Goal: Task Accomplishment & Management: Manage account settings

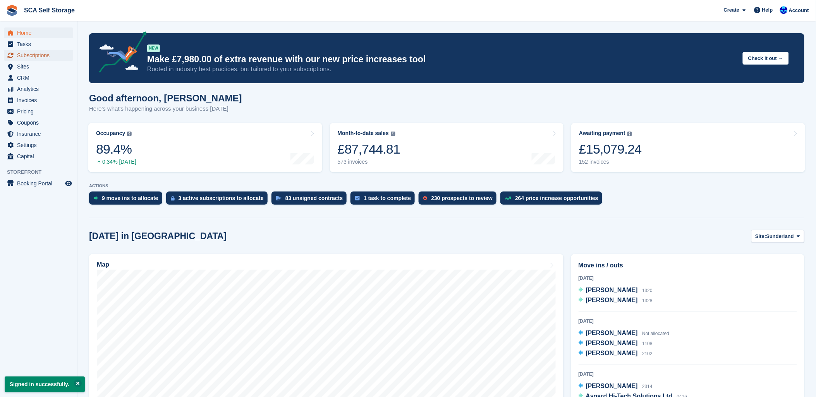
click at [39, 53] on span "Subscriptions" at bounding box center [40, 55] width 46 height 11
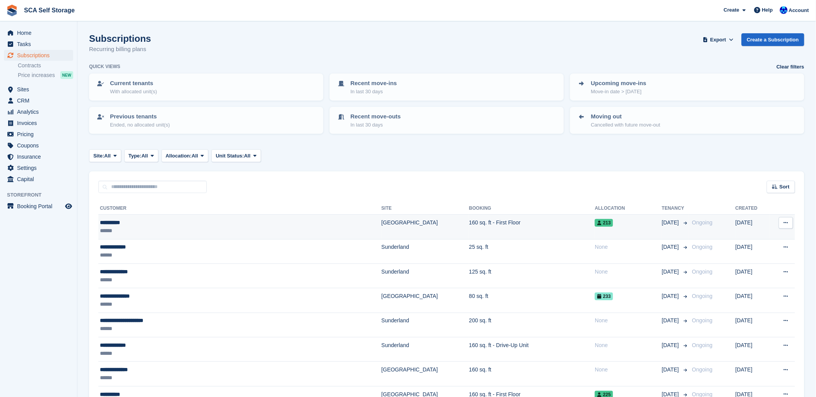
click at [488, 230] on td "160 sq. ft - First Floor" at bounding box center [532, 227] width 126 height 24
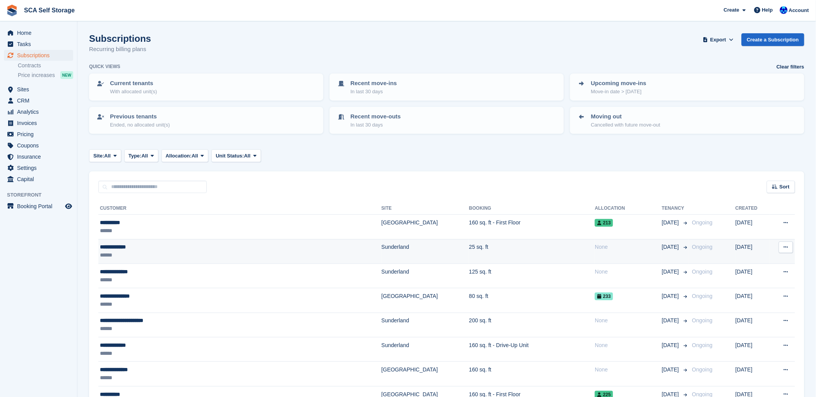
click at [223, 247] on div "**********" at bounding box center [190, 247] width 181 height 8
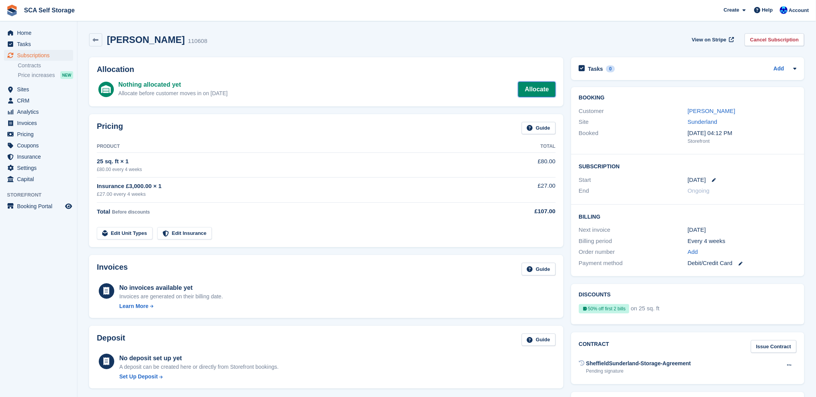
click at [540, 86] on link "Allocate" at bounding box center [536, 89] width 37 height 15
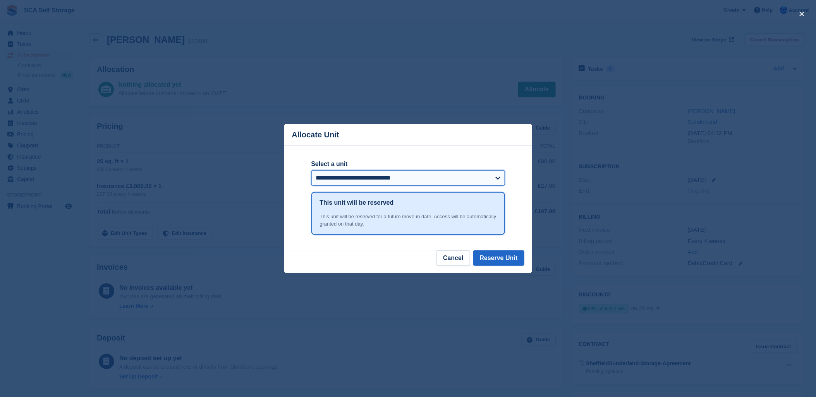
click at [377, 180] on select "**********" at bounding box center [408, 177] width 194 height 15
select select "*****"
click at [311, 171] on select "**********" at bounding box center [408, 177] width 194 height 15
click at [509, 259] on button "Reserve Unit" at bounding box center [498, 257] width 51 height 15
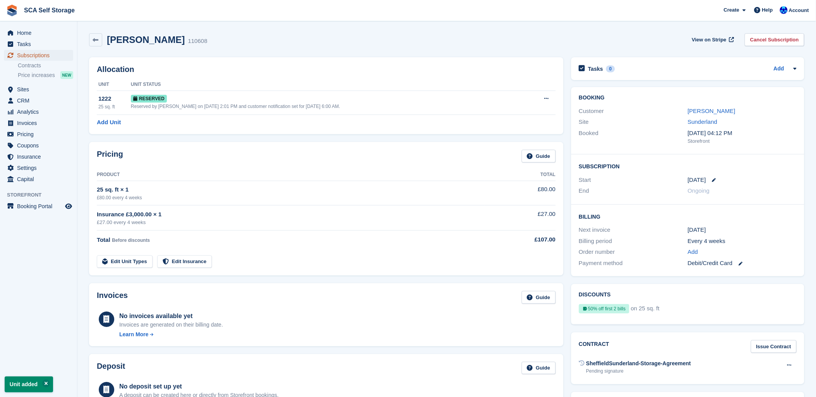
click at [19, 56] on span "Subscriptions" at bounding box center [40, 55] width 46 height 11
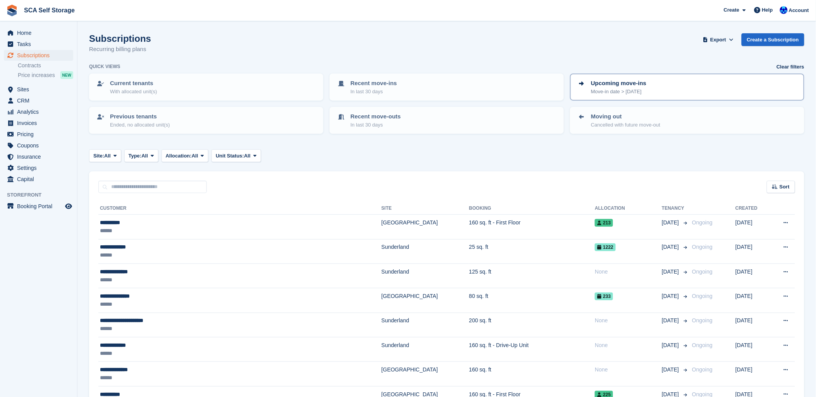
click at [734, 86] on div "Upcoming move-ins Move-in date > today" at bounding box center [687, 87] width 220 height 16
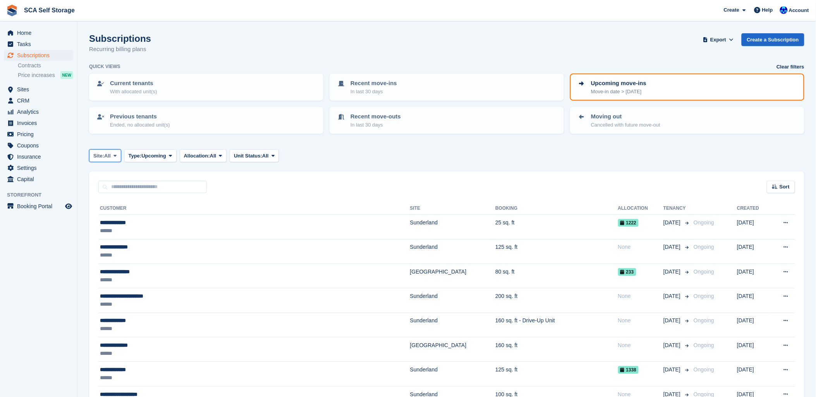
click at [110, 156] on span "All" at bounding box center [107, 156] width 7 height 8
click at [110, 181] on link "Sunderland" at bounding box center [128, 188] width 70 height 14
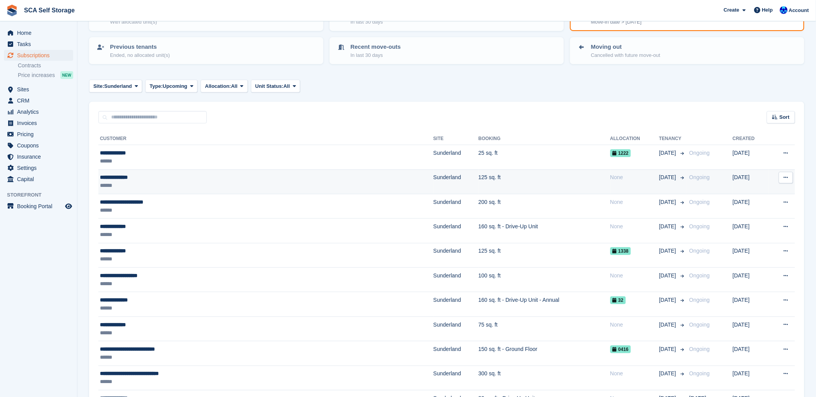
scroll to position [43, 0]
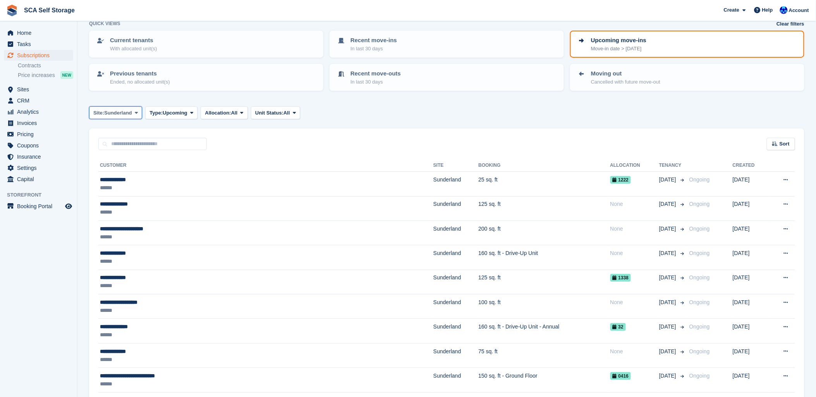
click at [111, 109] on span "Sunderland" at bounding box center [118, 113] width 28 height 8
click at [117, 156] on link "[GEOGRAPHIC_DATA]" at bounding box center [128, 159] width 70 height 14
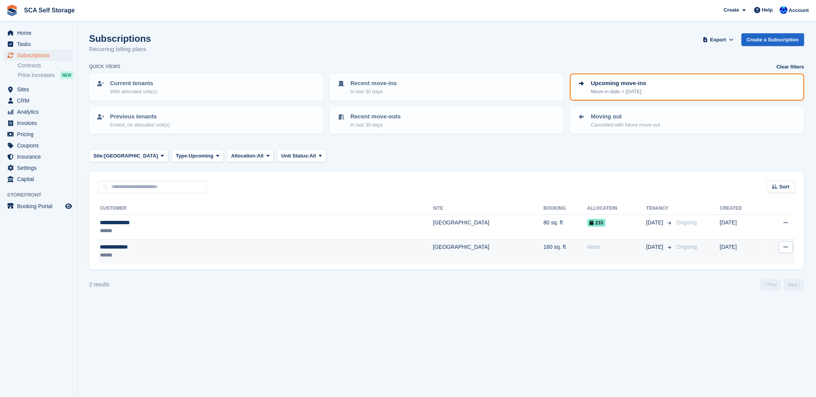
click at [200, 247] on div "**********" at bounding box center [184, 247] width 169 height 8
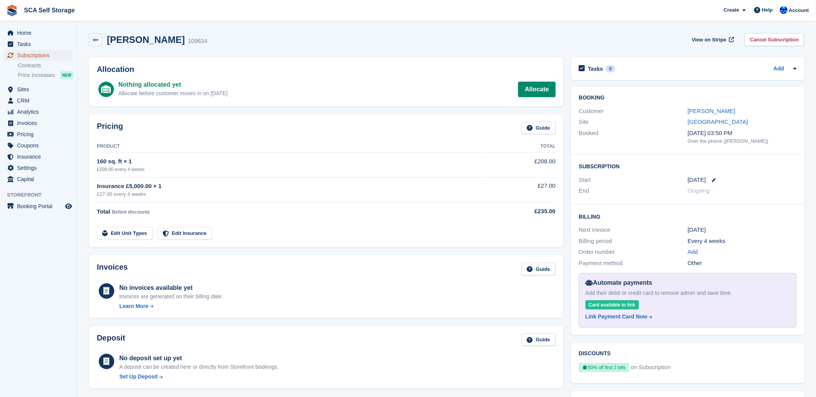
click at [22, 53] on span "Subscriptions" at bounding box center [40, 55] width 46 height 11
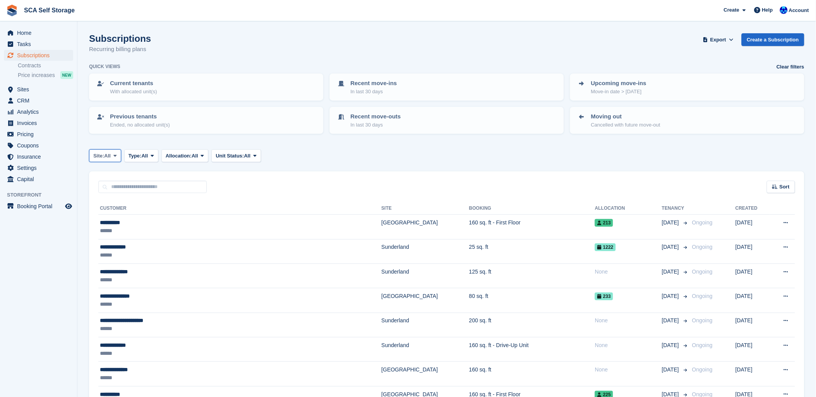
click at [104, 156] on span "Site:" at bounding box center [98, 156] width 11 height 8
click at [111, 197] on link "[GEOGRAPHIC_DATA]" at bounding box center [128, 202] width 70 height 14
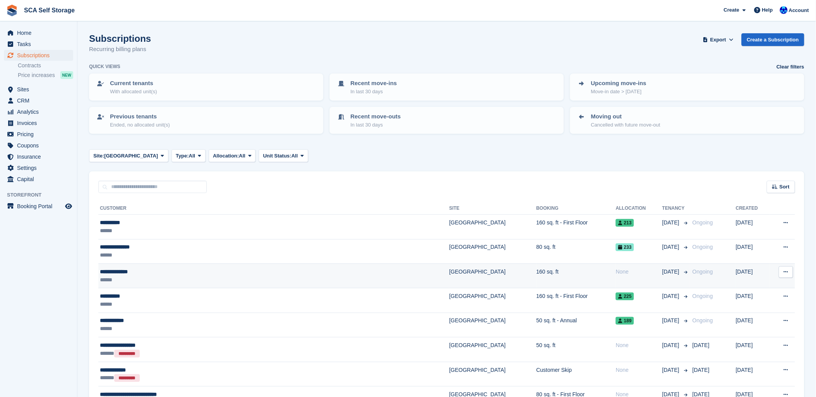
click at [536, 273] on td "160 sq. ft" at bounding box center [575, 276] width 79 height 24
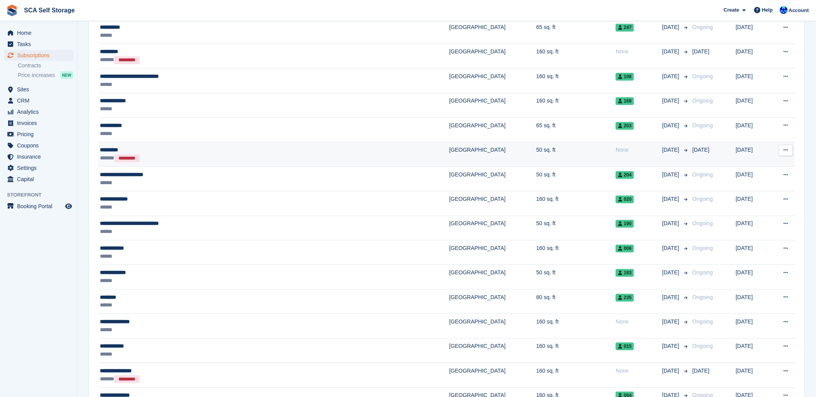
scroll to position [602, 0]
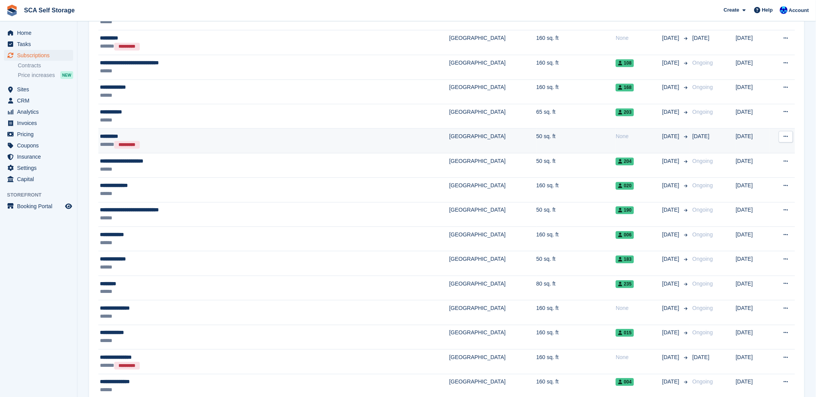
click at [615, 311] on div "None" at bounding box center [638, 308] width 46 height 8
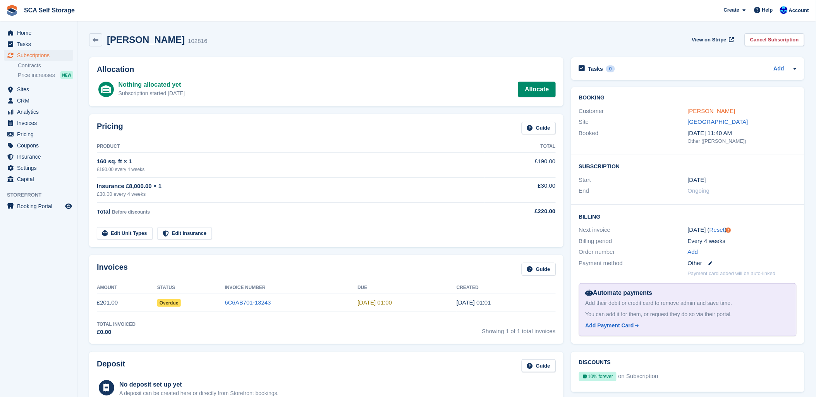
click at [704, 111] on link "[PERSON_NAME]" at bounding box center [711, 111] width 48 height 7
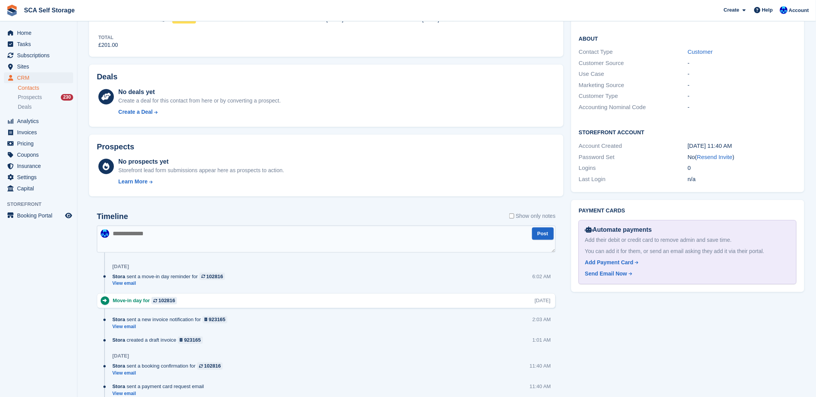
scroll to position [258, 0]
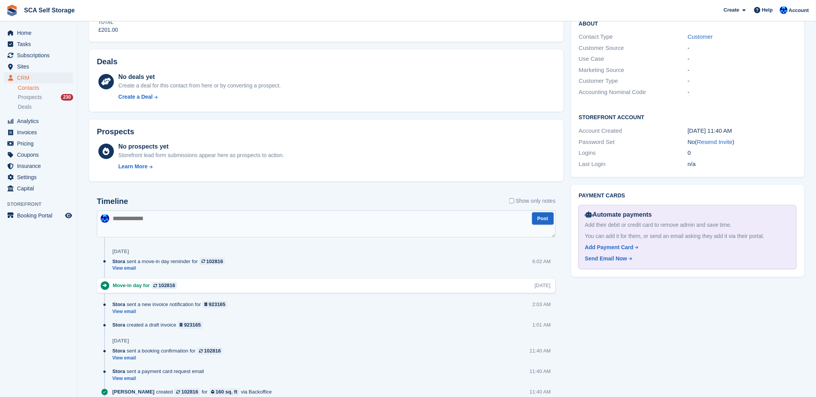
drag, startPoint x: 197, startPoint y: 226, endPoint x: 385, endPoint y: 162, distance: 197.9
click at [199, 225] on textarea at bounding box center [326, 224] width 459 height 27
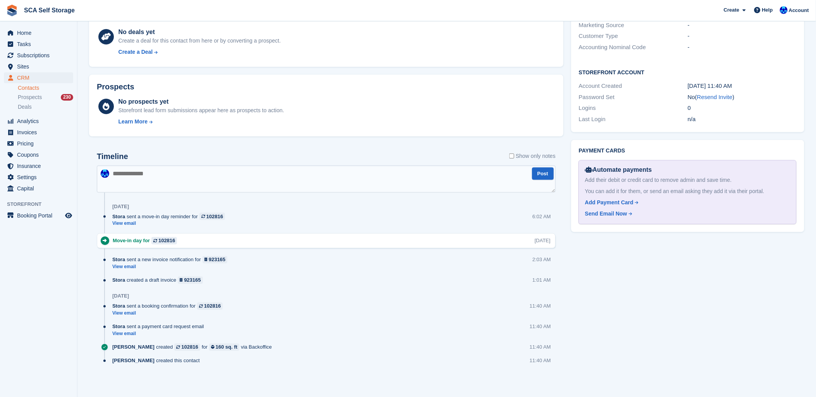
scroll to position [303, 0]
click at [192, 169] on textarea at bounding box center [326, 178] width 459 height 27
click at [200, 179] on textarea at bounding box center [326, 178] width 459 height 27
click at [203, 178] on textarea at bounding box center [326, 178] width 459 height 27
drag, startPoint x: 283, startPoint y: 171, endPoint x: 301, endPoint y: 175, distance: 19.1
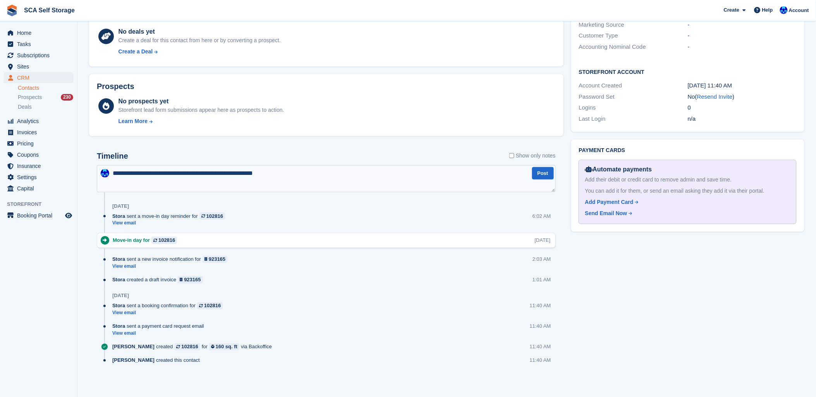
click at [286, 172] on textarea "**********" at bounding box center [326, 178] width 459 height 27
type textarea "**********"
drag, startPoint x: 535, startPoint y: 173, endPoint x: 540, endPoint y: 173, distance: 5.4
click at [540, 173] on button "Post" at bounding box center [543, 173] width 22 height 13
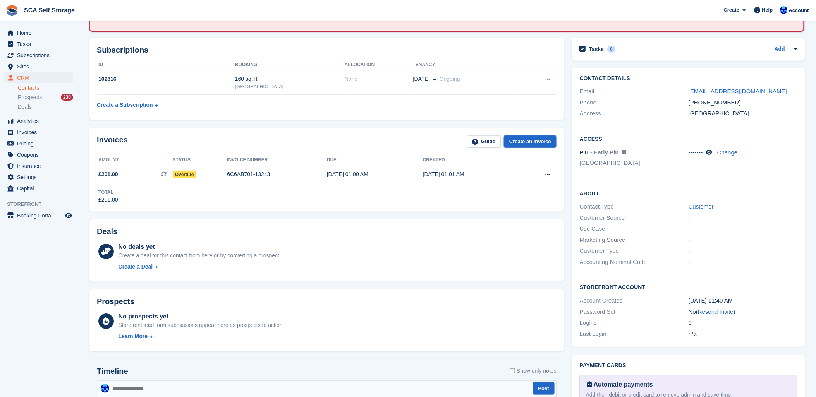
scroll to position [2, 0]
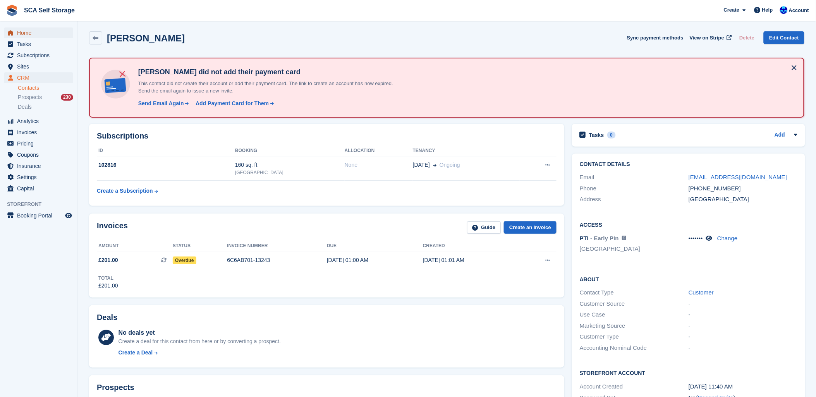
click at [24, 33] on span "Home" at bounding box center [40, 32] width 46 height 11
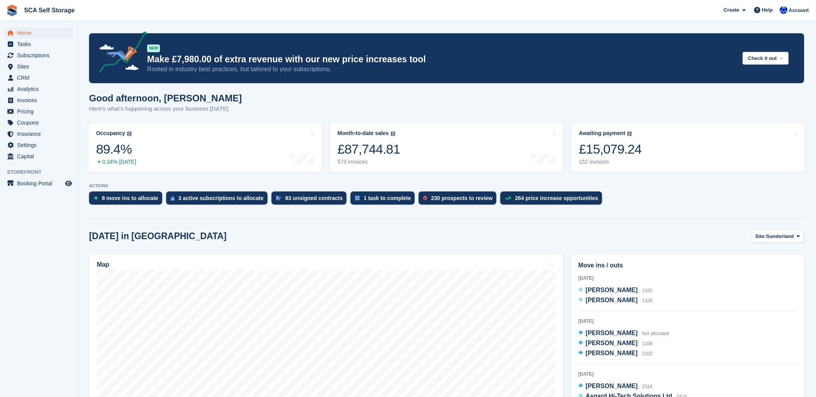
click at [629, 232] on div "[DATE] in [GEOGRAPHIC_DATA] Site: [GEOGRAPHIC_DATA] Sunderland [GEOGRAPHIC_DATA]" at bounding box center [446, 236] width 715 height 13
click at [790, 232] on button "Site: Sunderland" at bounding box center [777, 236] width 53 height 13
click at [744, 273] on link "[GEOGRAPHIC_DATA]" at bounding box center [766, 269] width 70 height 14
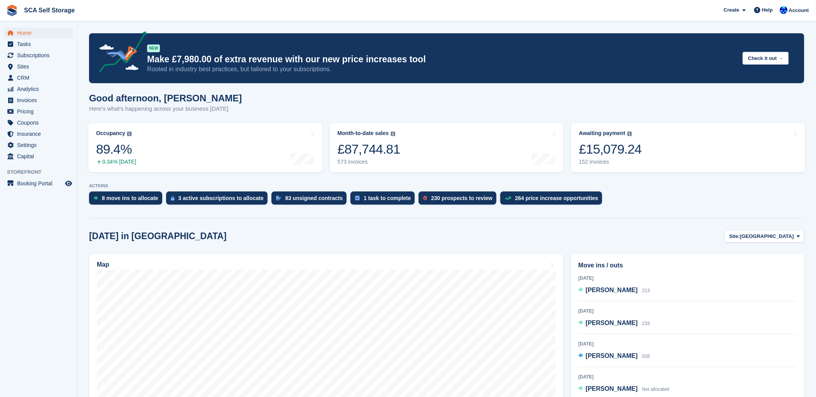
click at [642, 251] on div "Move ins / outs Today Beth Smith 213 28 Sep 2025 Mandy Gilchrist 233 6 Oct 2025…" at bounding box center [687, 354] width 241 height 209
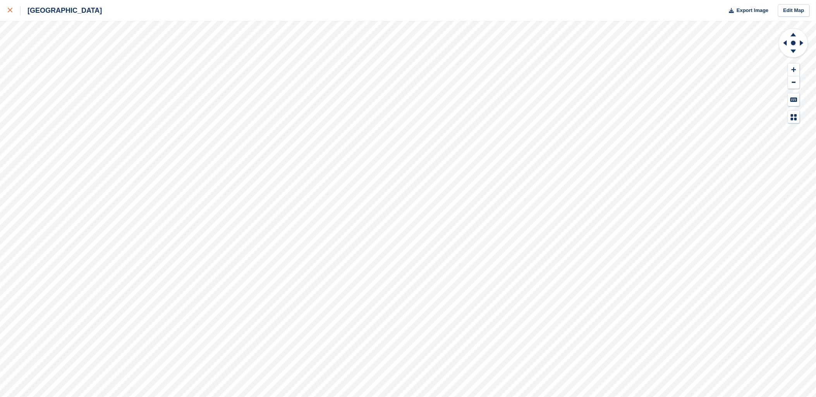
click at [14, 10] on div at bounding box center [14, 10] width 13 height 9
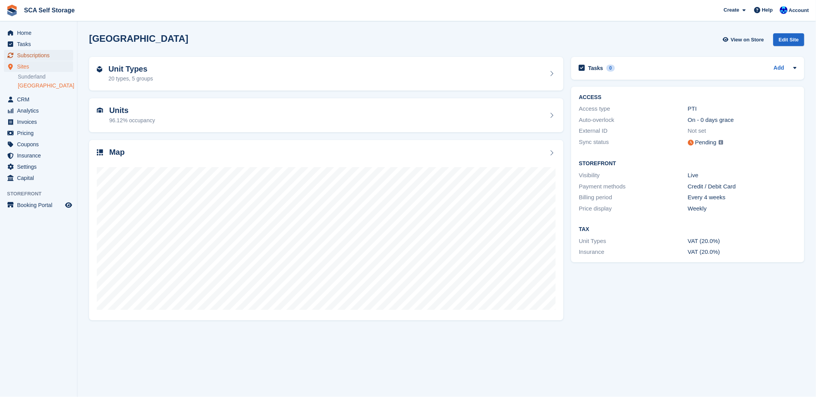
click at [55, 52] on span "Subscriptions" at bounding box center [40, 55] width 46 height 11
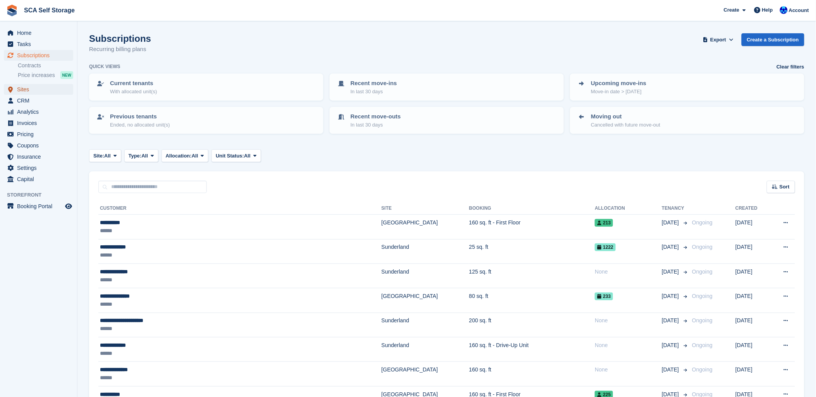
click at [33, 88] on span "Sites" at bounding box center [40, 89] width 46 height 11
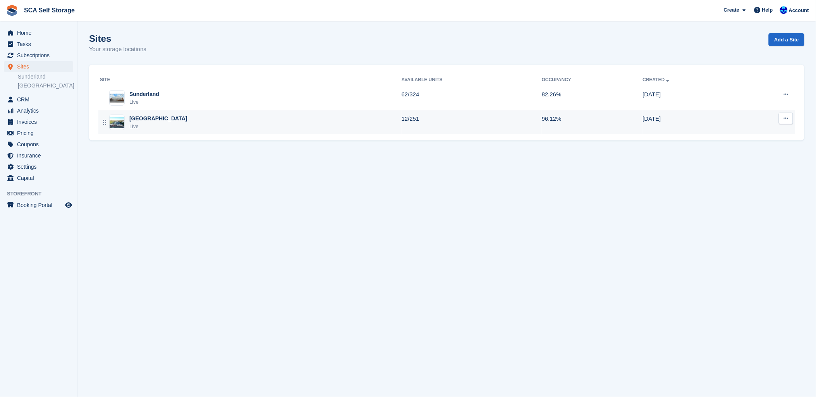
click at [158, 121] on div "Sheffield Live" at bounding box center [251, 123] width 302 height 16
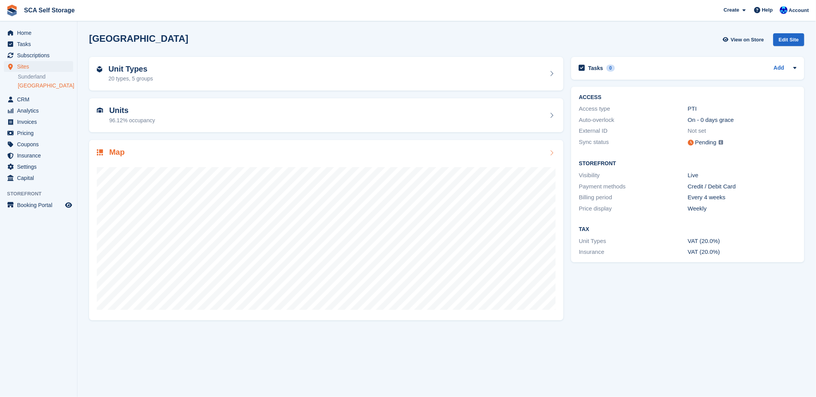
click at [157, 166] on div at bounding box center [326, 235] width 459 height 155
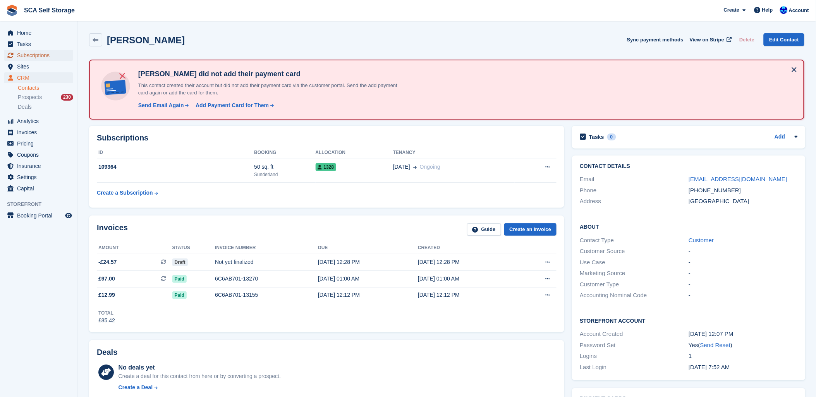
click at [41, 55] on span "Subscriptions" at bounding box center [40, 55] width 46 height 11
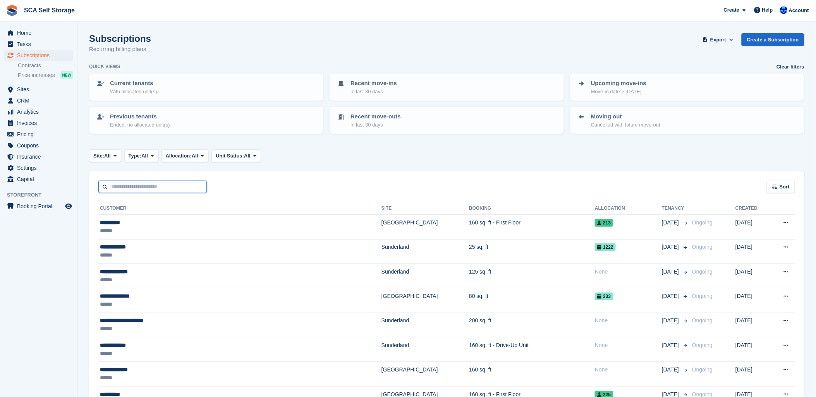
click at [132, 184] on input "text" at bounding box center [152, 187] width 108 height 13
type input "*****"
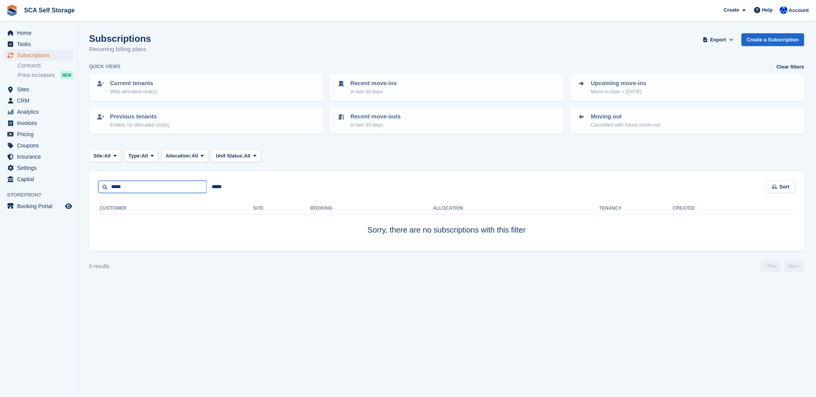
drag, startPoint x: 159, startPoint y: 180, endPoint x: 78, endPoint y: 179, distance: 80.9
click at [76, 182] on div "Home Tasks Subscriptions Subscriptions Subscriptions Contracts Price increases …" at bounding box center [408, 198] width 816 height 397
type input "*****"
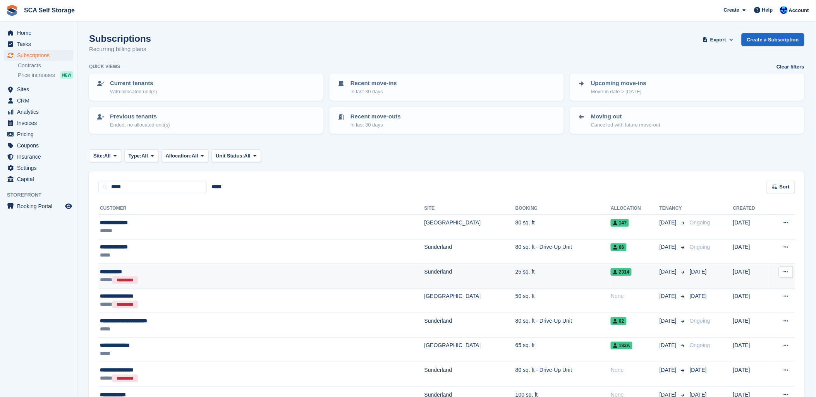
click at [237, 277] on div "***** *********" at bounding box center [200, 280] width 200 height 8
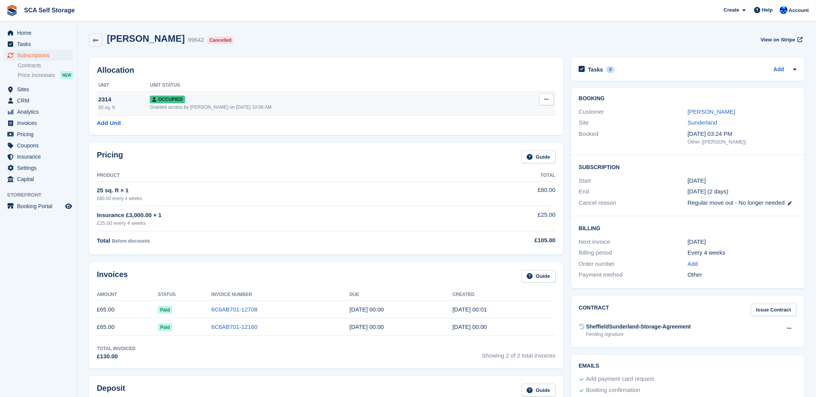
click at [551, 102] on button at bounding box center [546, 100] width 14 height 12
click at [493, 142] on p "Deallocate" at bounding box center [516, 141] width 67 height 10
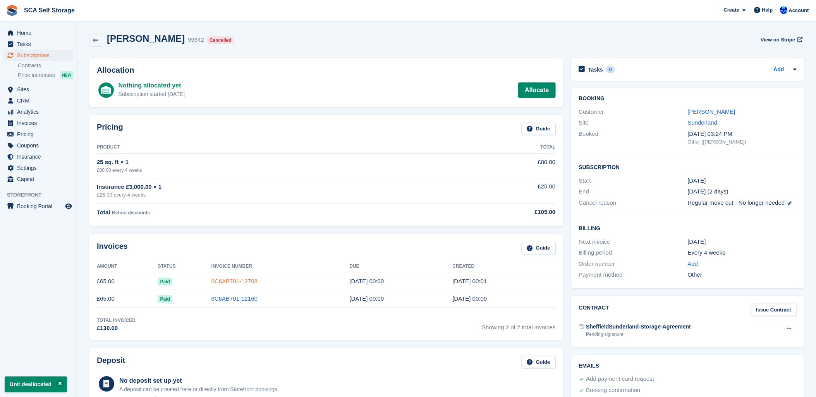
click at [249, 282] on link "6C6AB701-12708" at bounding box center [234, 281] width 46 height 7
click at [439, 52] on div "Andree Daly 99642 Cancelled View on Stripe" at bounding box center [446, 41] width 723 height 25
click at [37, 55] on span "Subscriptions" at bounding box center [40, 55] width 46 height 11
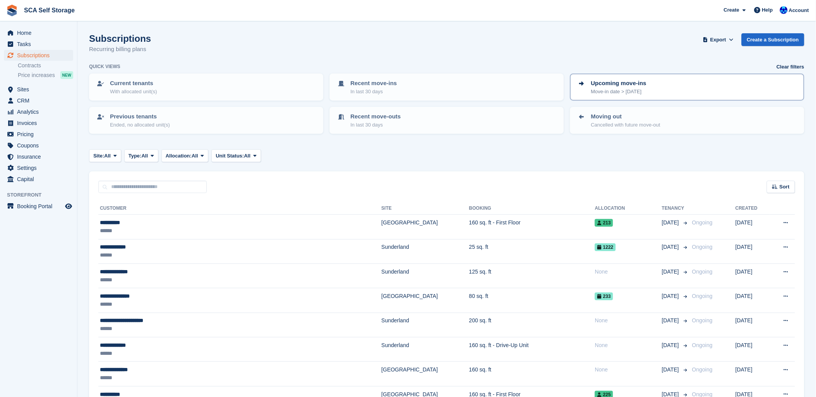
click at [696, 89] on div "Upcoming move-ins Move-in date > today" at bounding box center [687, 87] width 220 height 16
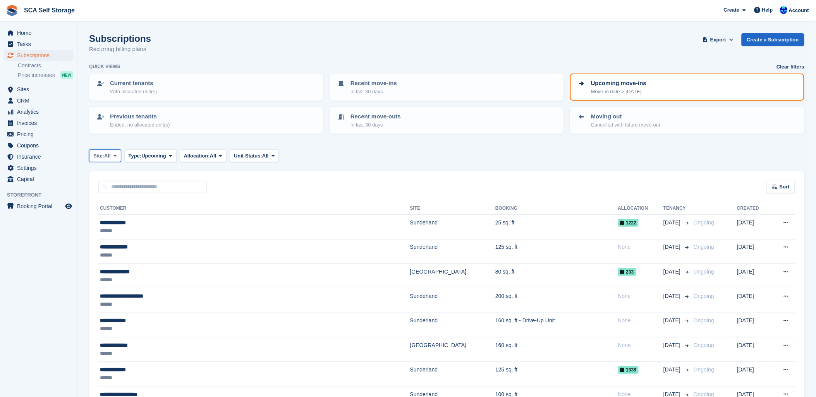
click at [104, 156] on span "Site:" at bounding box center [98, 156] width 11 height 8
click at [105, 182] on link "Sunderland" at bounding box center [128, 188] width 70 height 14
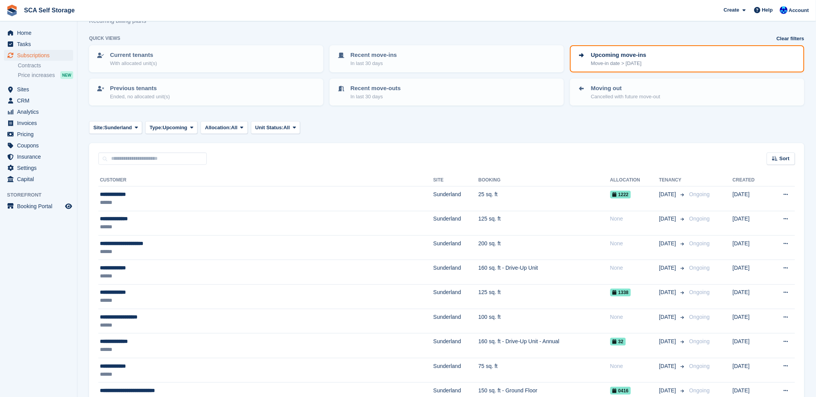
scroll to position [43, 0]
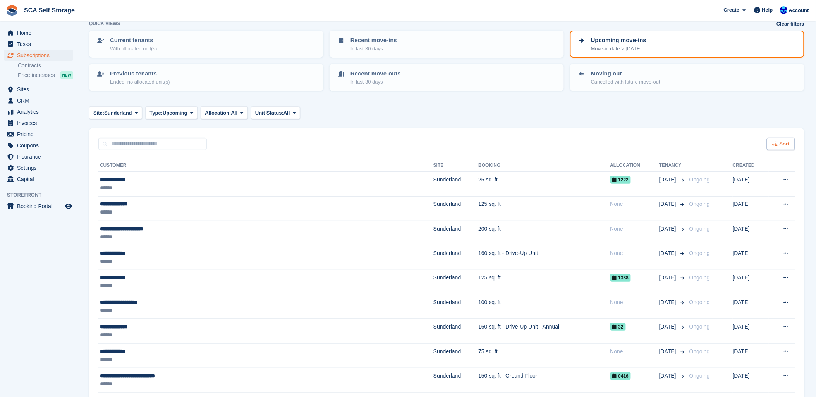
click at [783, 144] on span "Sort" at bounding box center [784, 144] width 10 height 8
click at [756, 189] on span "Move in date" at bounding box center [748, 192] width 31 height 6
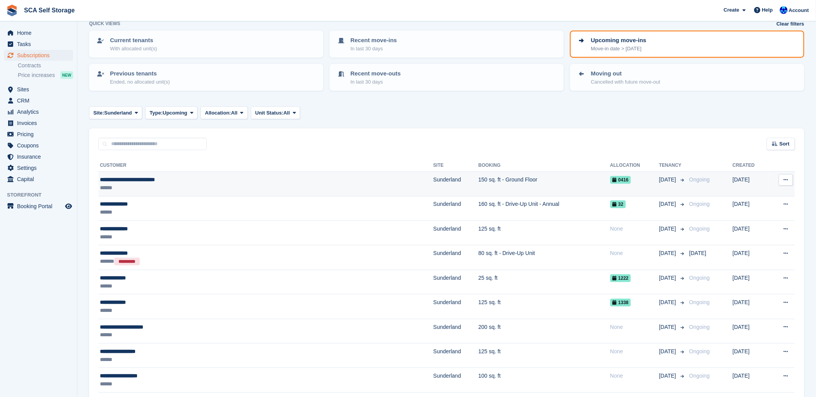
scroll to position [86, 0]
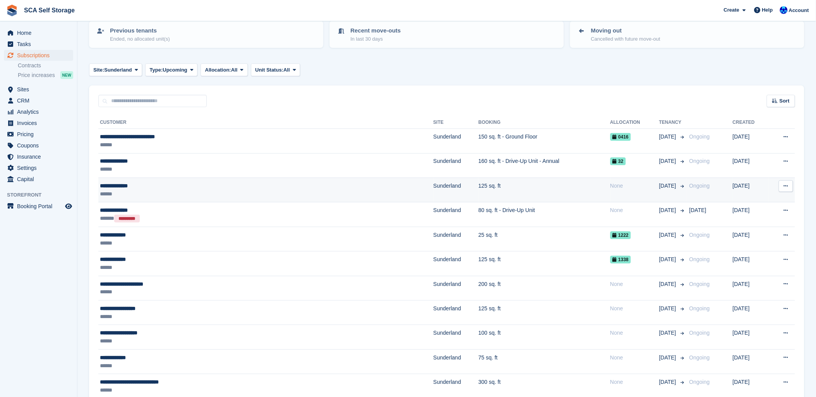
click at [433, 187] on td "Sunderland" at bounding box center [455, 190] width 45 height 24
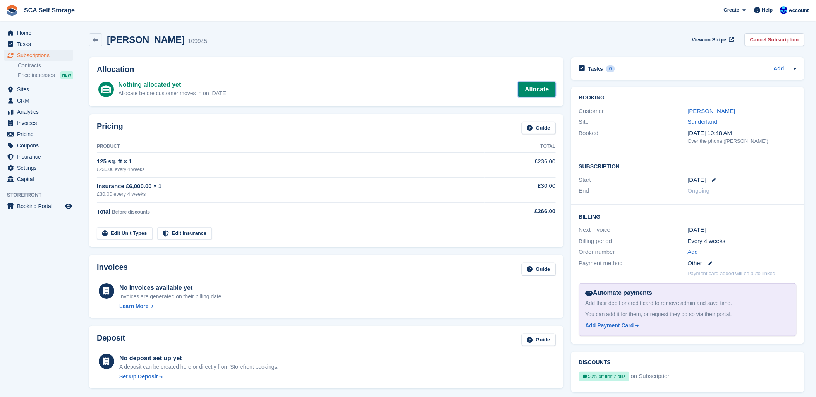
click at [555, 89] on link "Allocate" at bounding box center [536, 89] width 37 height 15
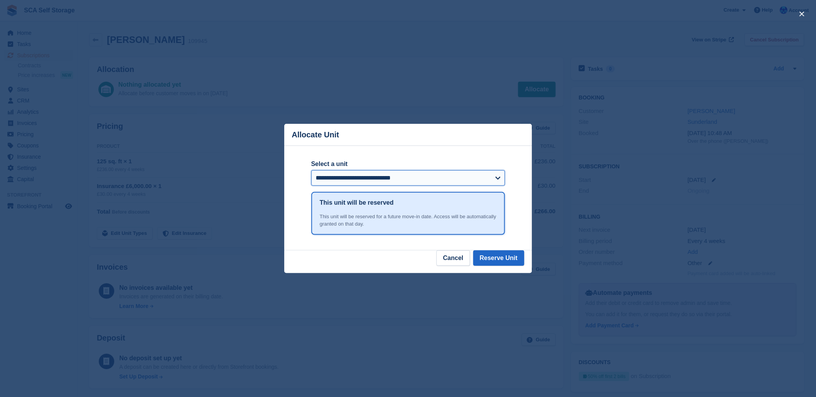
click at [326, 179] on select "**********" at bounding box center [408, 177] width 194 height 15
select select "*****"
click at [311, 171] on select "**********" at bounding box center [408, 177] width 194 height 15
click at [506, 256] on button "Reserve Unit" at bounding box center [498, 257] width 51 height 15
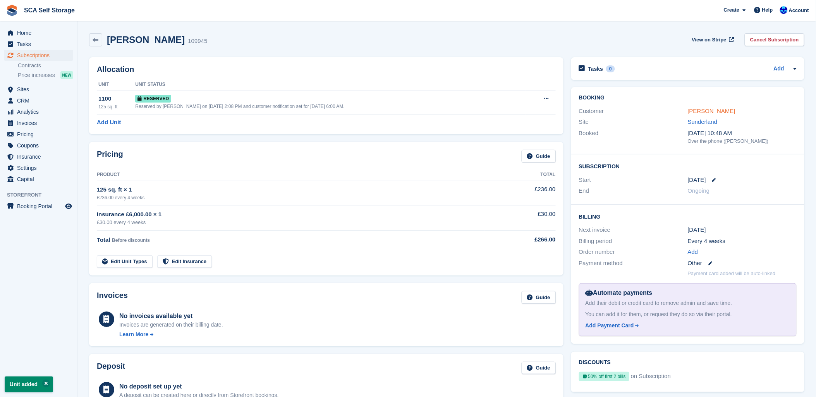
click at [710, 114] on link "[PERSON_NAME]" at bounding box center [711, 111] width 48 height 7
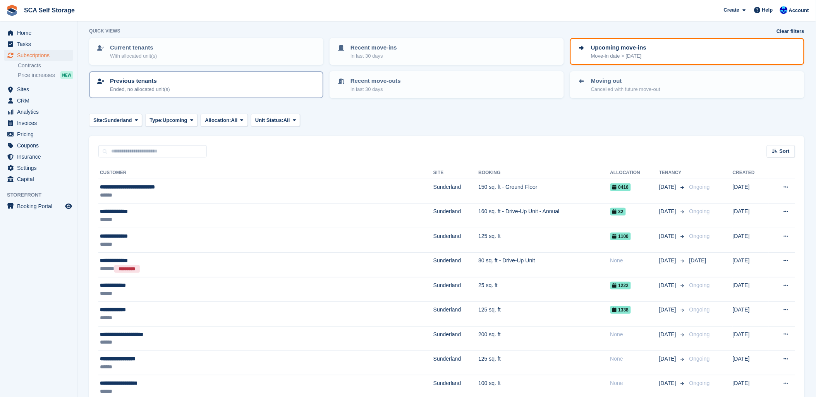
scroll to position [21, 0]
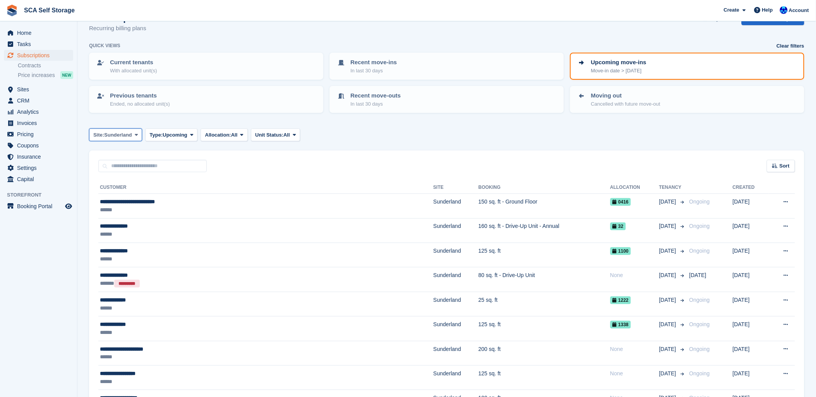
click at [90, 129] on button "Site: [GEOGRAPHIC_DATA]" at bounding box center [115, 135] width 53 height 13
click at [117, 178] on link "[GEOGRAPHIC_DATA]" at bounding box center [128, 181] width 70 height 14
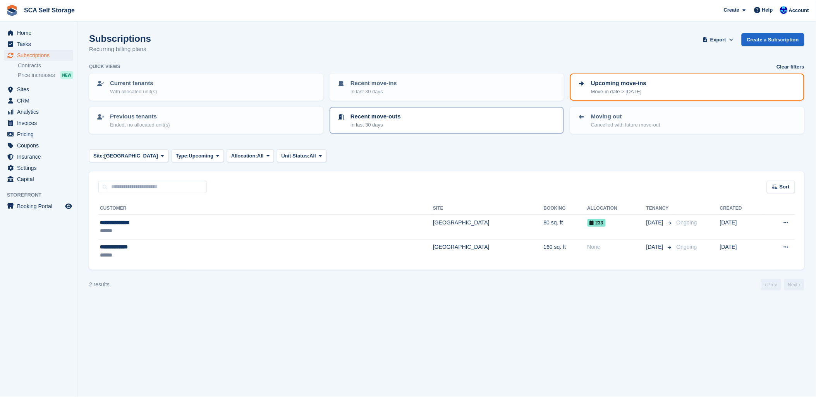
click at [362, 124] on p "In last 30 days" at bounding box center [375, 125] width 50 height 8
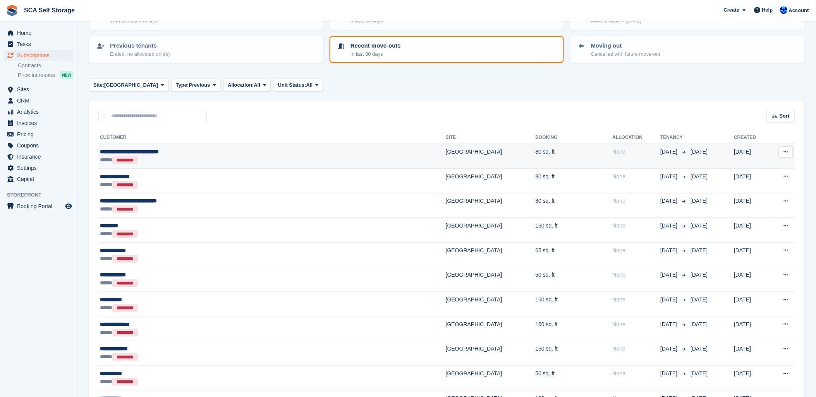
scroll to position [86, 0]
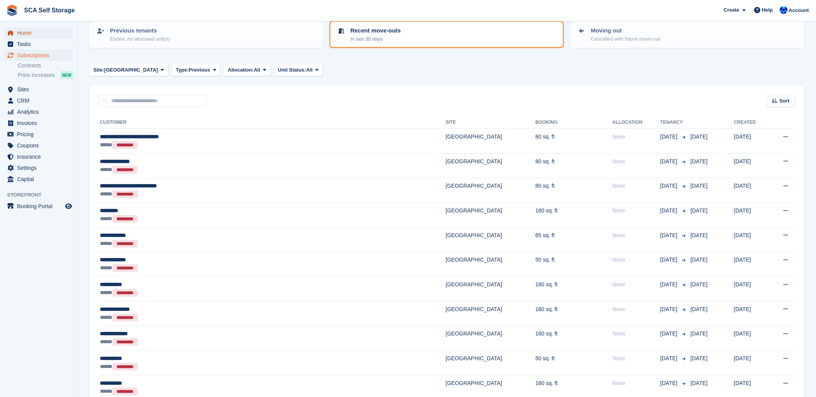
click at [24, 32] on span "Home" at bounding box center [40, 32] width 46 height 11
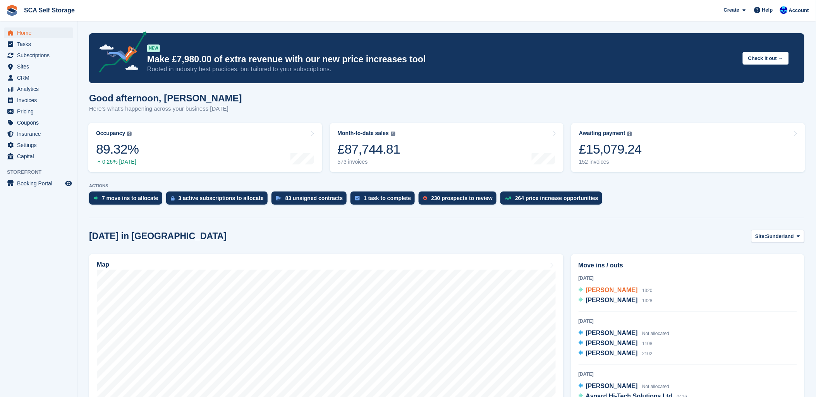
click at [601, 290] on span "Olawale Lawal" at bounding box center [612, 290] width 52 height 7
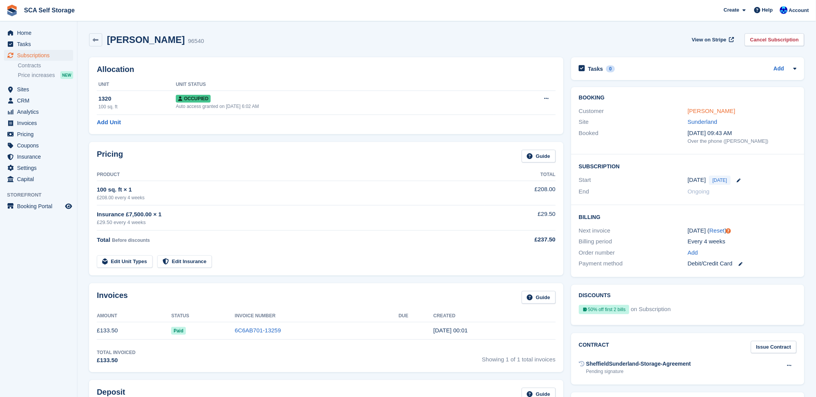
click at [718, 111] on link "[PERSON_NAME]" at bounding box center [711, 111] width 48 height 7
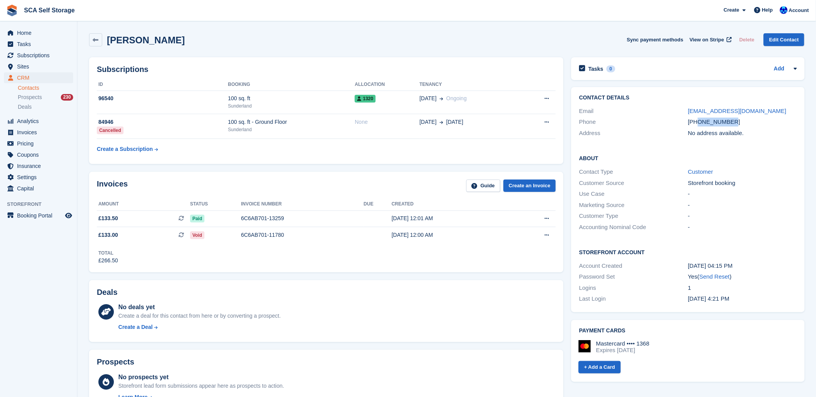
drag, startPoint x: 736, startPoint y: 124, endPoint x: 697, endPoint y: 124, distance: 39.1
click at [697, 124] on div "+447554011487" at bounding box center [742, 122] width 109 height 9
copy div "7554011487"
click at [306, 43] on div "Olawale Lawal Sync payment methods View on Stripe Delete Edit Contact" at bounding box center [446, 39] width 715 height 13
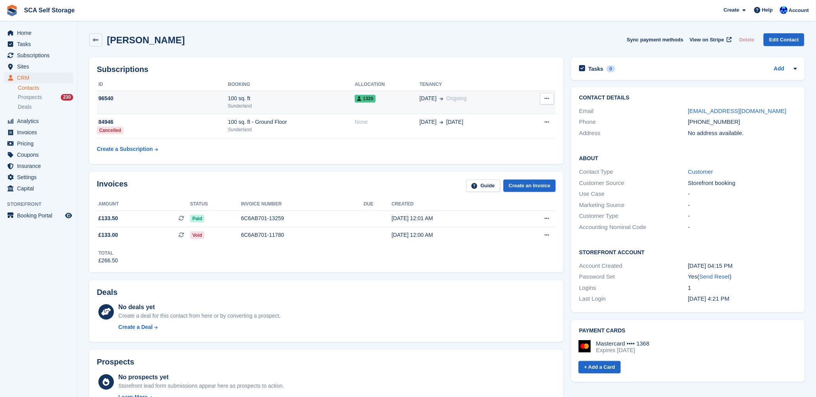
click at [307, 103] on div "Sunderland" at bounding box center [291, 106] width 127 height 7
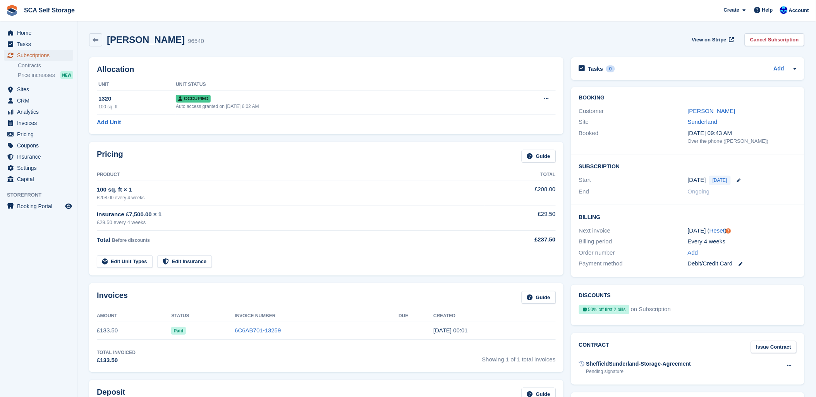
click at [23, 56] on span "Subscriptions" at bounding box center [40, 55] width 46 height 11
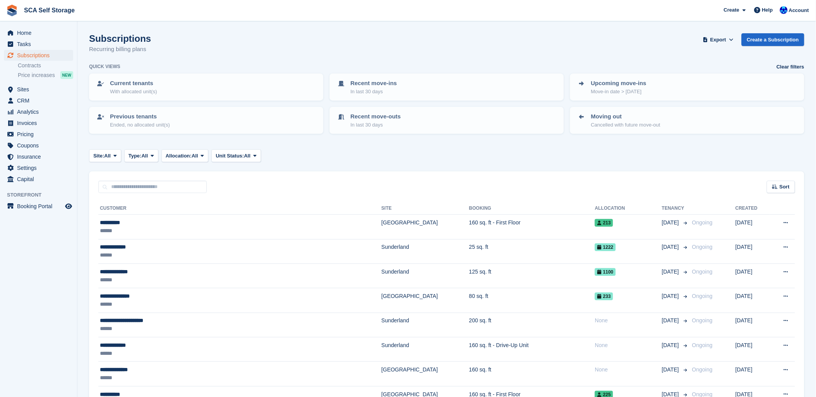
click at [528, 153] on div "Site: All All Sunderland Sheffield Type: All All Upcoming Previous Active Endin…" at bounding box center [446, 155] width 715 height 13
click at [43, 54] on span "Subscriptions" at bounding box center [40, 55] width 46 height 11
click at [31, 31] on span "Home" at bounding box center [40, 32] width 46 height 11
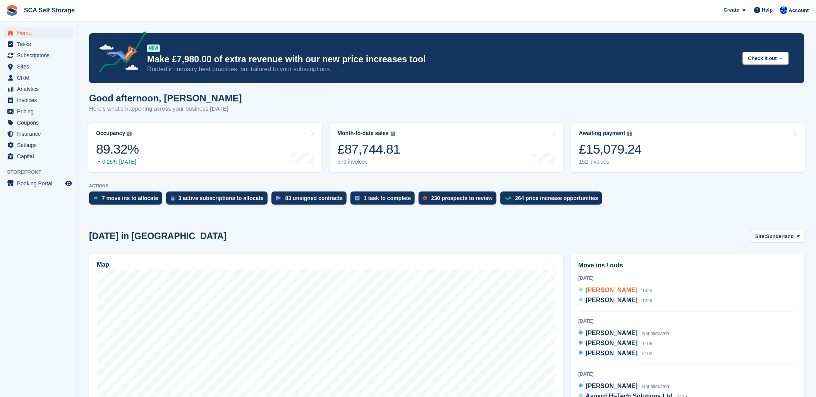
click at [601, 288] on span "[PERSON_NAME]" at bounding box center [612, 290] width 52 height 7
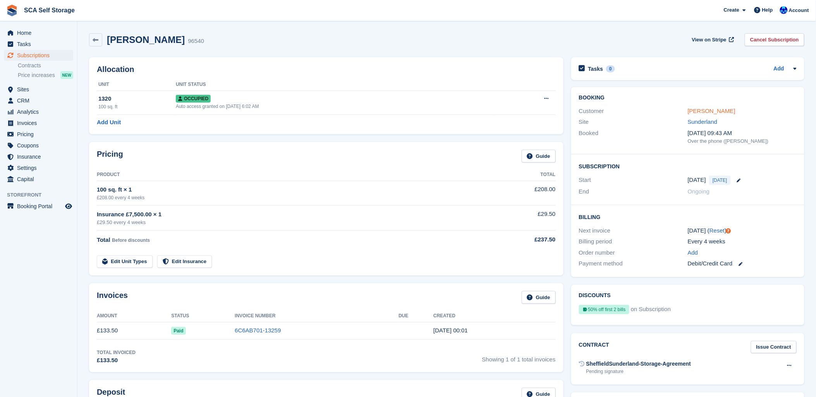
click at [702, 110] on link "[PERSON_NAME]" at bounding box center [711, 111] width 48 height 7
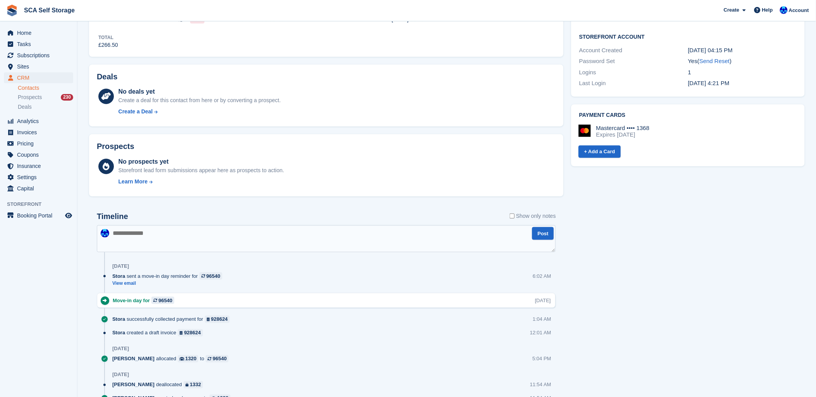
scroll to position [258, 0]
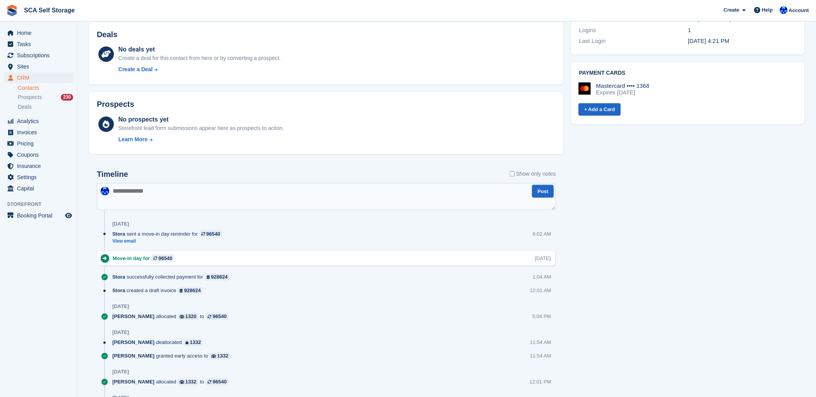
click at [264, 204] on textarea at bounding box center [326, 196] width 459 height 27
type textarea "**********"
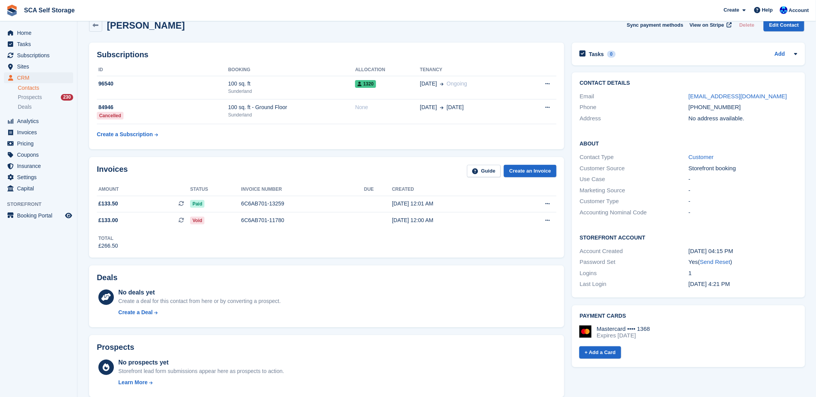
scroll to position [0, 0]
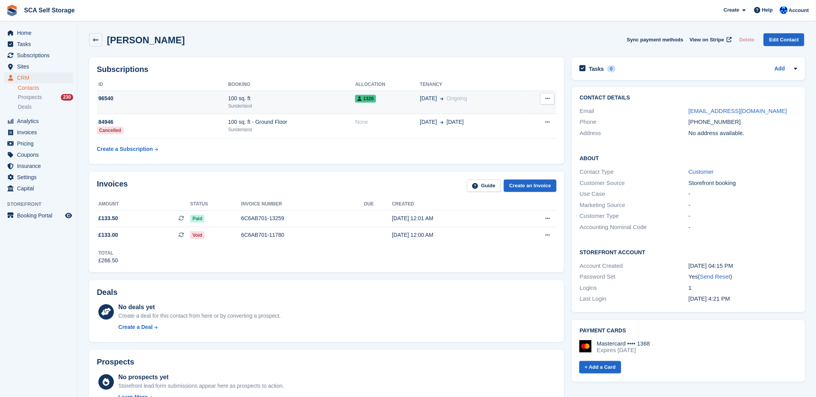
click at [398, 98] on div "1320" at bounding box center [387, 98] width 65 height 8
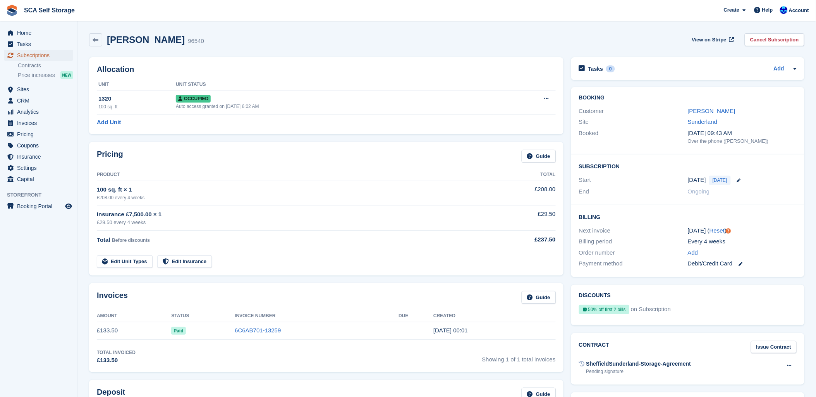
click at [28, 53] on span "Subscriptions" at bounding box center [40, 55] width 46 height 11
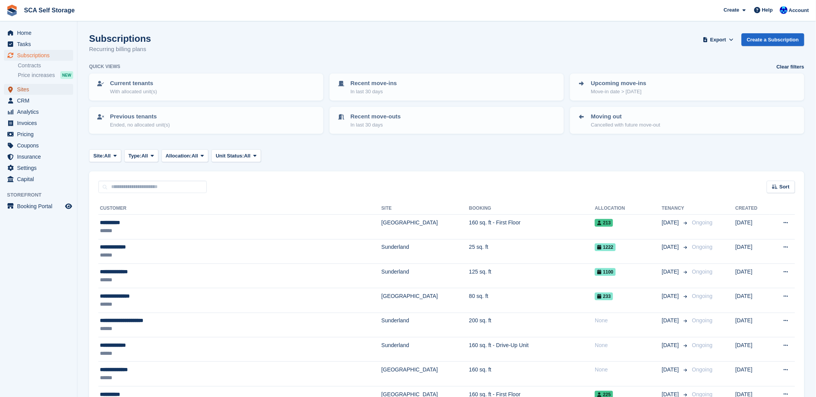
click at [25, 86] on span "Sites" at bounding box center [40, 89] width 46 height 11
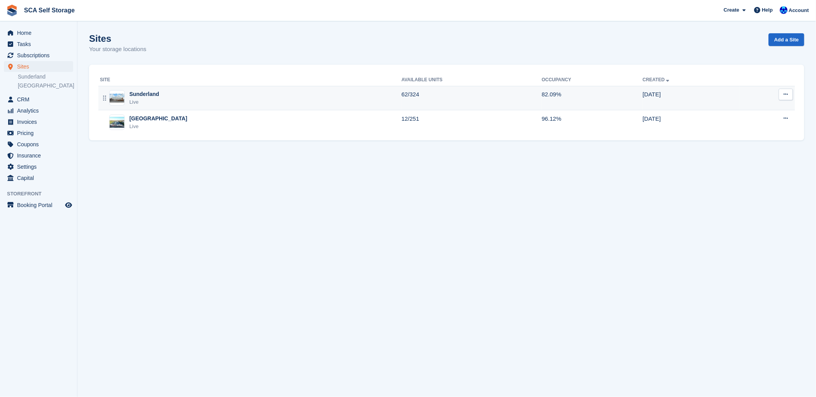
click at [140, 99] on div "Live" at bounding box center [144, 102] width 30 height 8
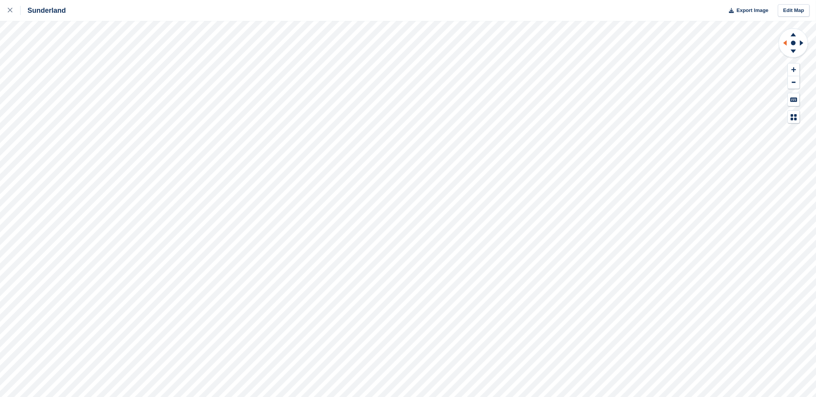
click at [756, 55] on div at bounding box center [408, 209] width 816 height 376
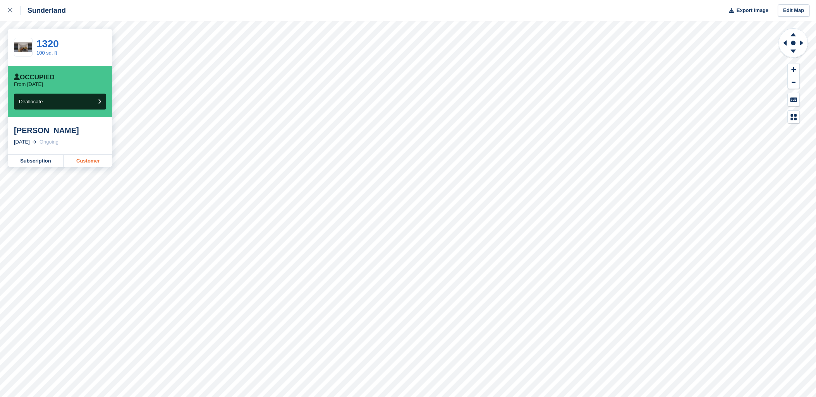
click at [94, 163] on link "Customer" at bounding box center [88, 161] width 48 height 12
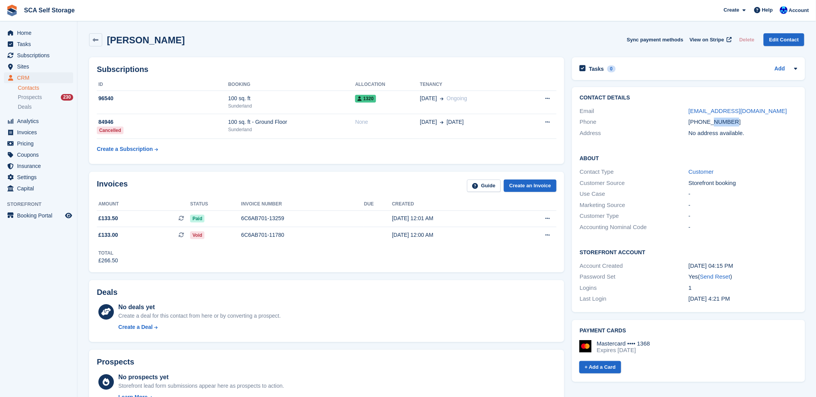
drag, startPoint x: 734, startPoint y: 123, endPoint x: 711, endPoint y: 122, distance: 23.2
click at [711, 122] on div "[PHONE_NUMBER]" at bounding box center [742, 122] width 109 height 9
copy div "011487"
click at [26, 56] on span "Subscriptions" at bounding box center [40, 55] width 46 height 11
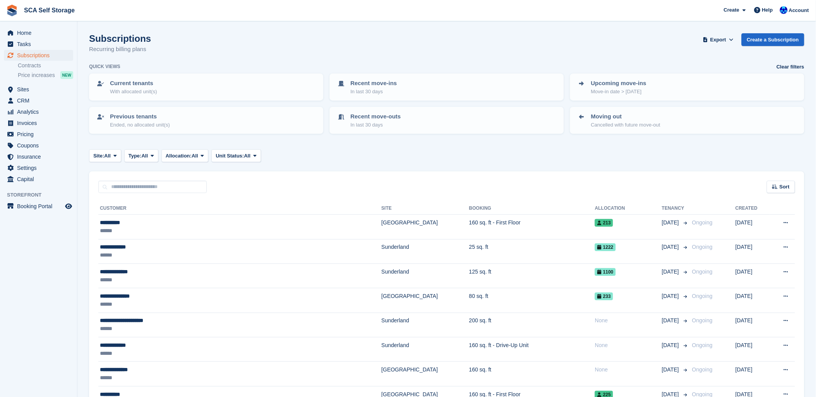
click at [804, 12] on span "Account" at bounding box center [798, 11] width 20 height 8
drag, startPoint x: 495, startPoint y: 61, endPoint x: 554, endPoint y: 52, distance: 60.3
click at [494, 61] on div "Subscriptions Recurring billing plans Export Export Subscriptions Export a CSV …" at bounding box center [446, 48] width 715 height 30
click at [32, 33] on span "Home" at bounding box center [40, 32] width 46 height 11
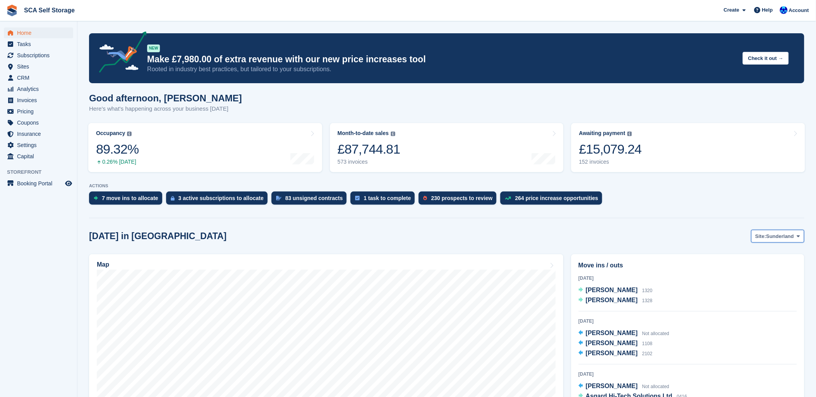
click at [781, 238] on span "Sunderland" at bounding box center [780, 237] width 28 height 8
click at [756, 265] on link "Sheffield" at bounding box center [766, 269] width 70 height 14
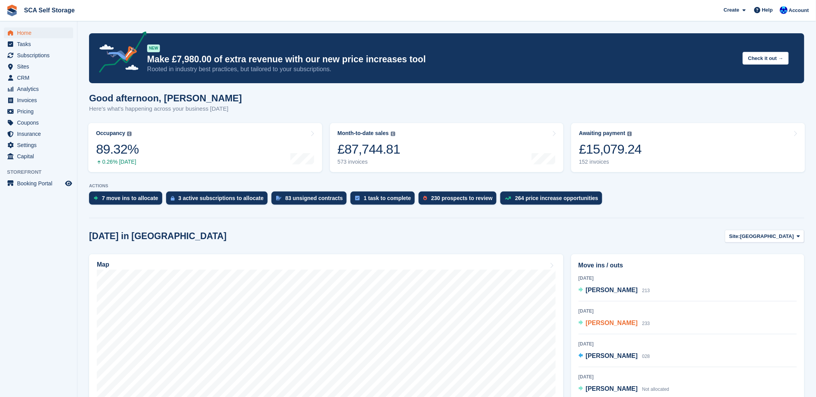
click at [599, 324] on span "Mandy Gilchrist" at bounding box center [612, 323] width 52 height 7
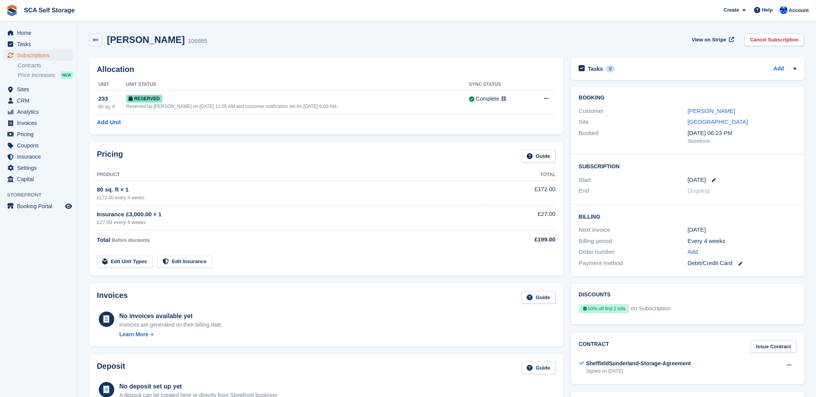
click at [339, 300] on div "Invoices Guide" at bounding box center [326, 299] width 459 height 17
click at [809, 10] on div "Account" at bounding box center [795, 11] width 34 height 14
click at [744, 75] on div "Logout" at bounding box center [737, 77] width 18 height 8
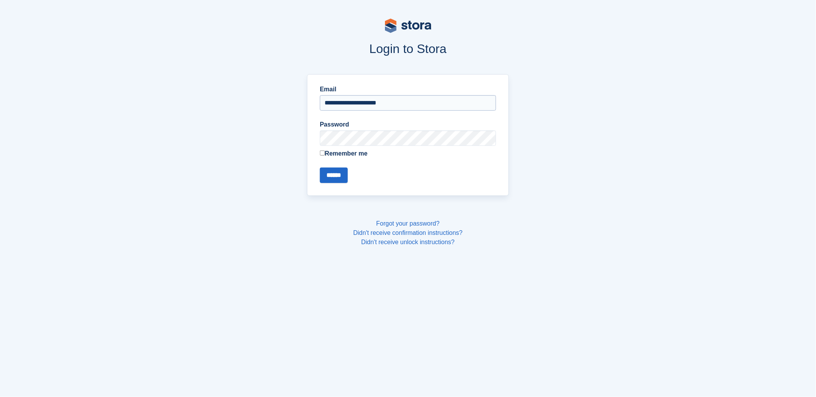
click at [356, 104] on input "**********" at bounding box center [408, 102] width 176 height 15
type input "**********"
click at [341, 179] on input "******" at bounding box center [334, 175] width 28 height 15
